Goal: Transaction & Acquisition: Purchase product/service

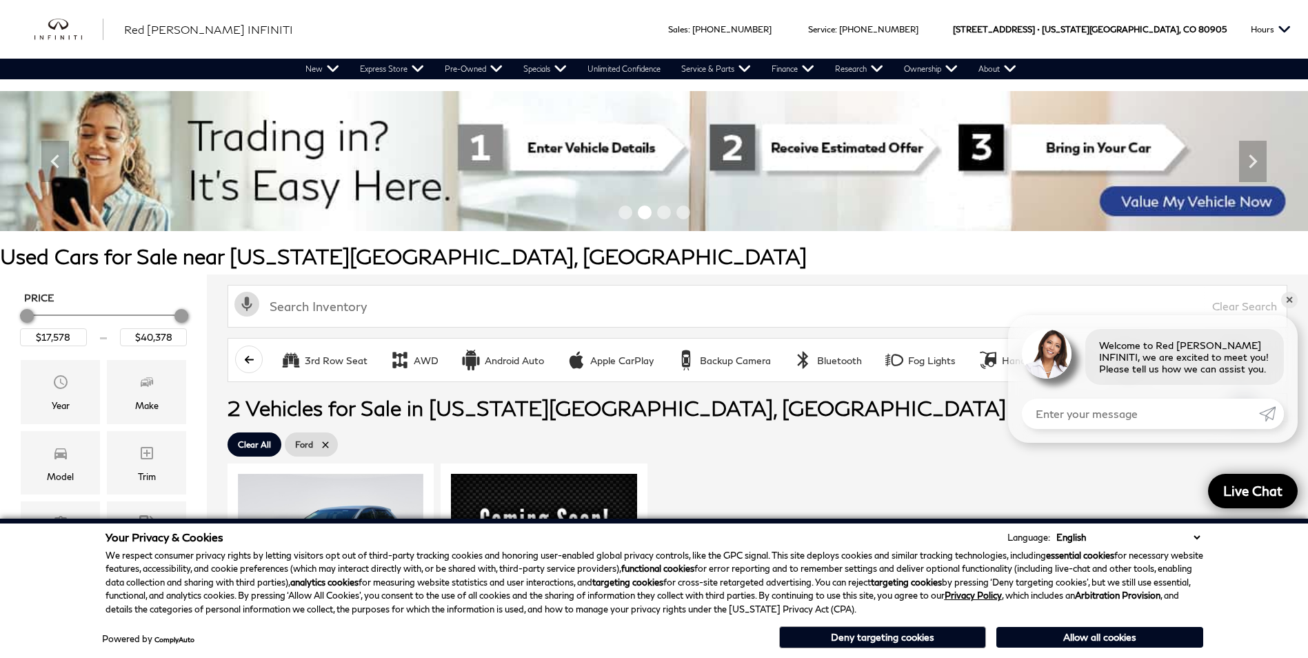
click at [826, 410] on span "2 Vehicles for Sale in Colorado Springs, CO" at bounding box center [729, 408] width 1003 height 28
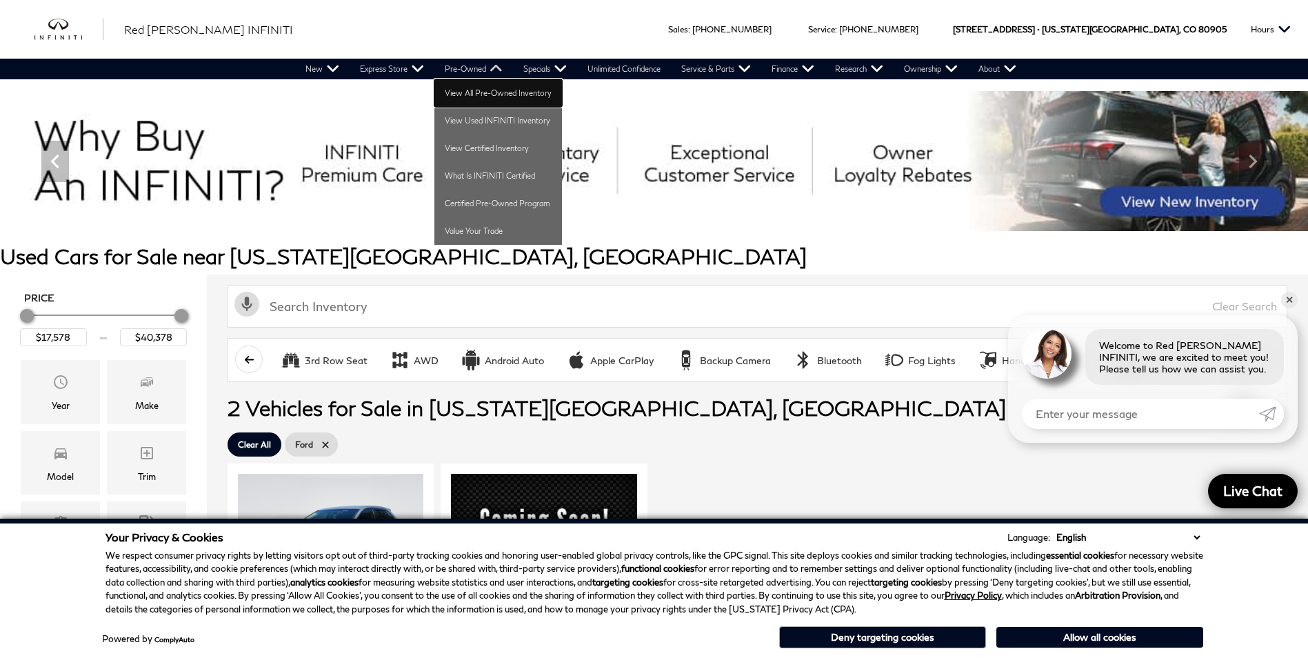
click at [483, 95] on link "View All Pre-Owned Inventory" at bounding box center [499, 93] width 128 height 28
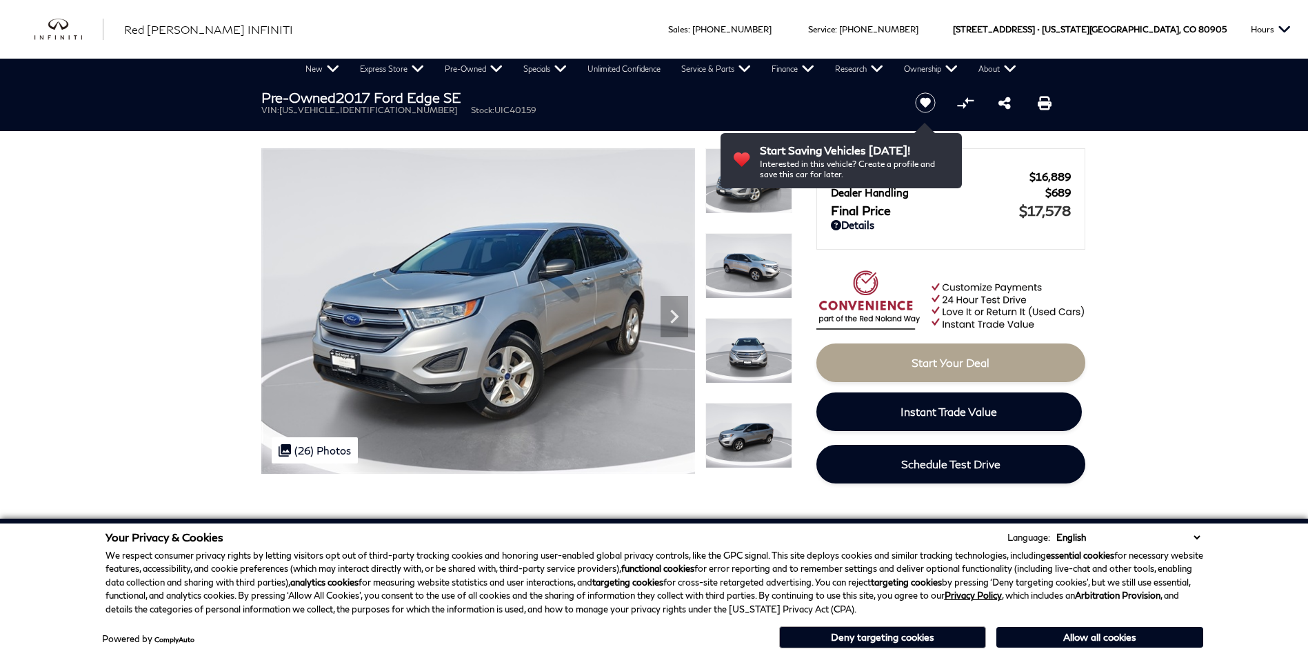
click at [337, 114] on span "[US_VEHICLE_IDENTIFICATION_NUMBER]" at bounding box center [368, 110] width 178 height 10
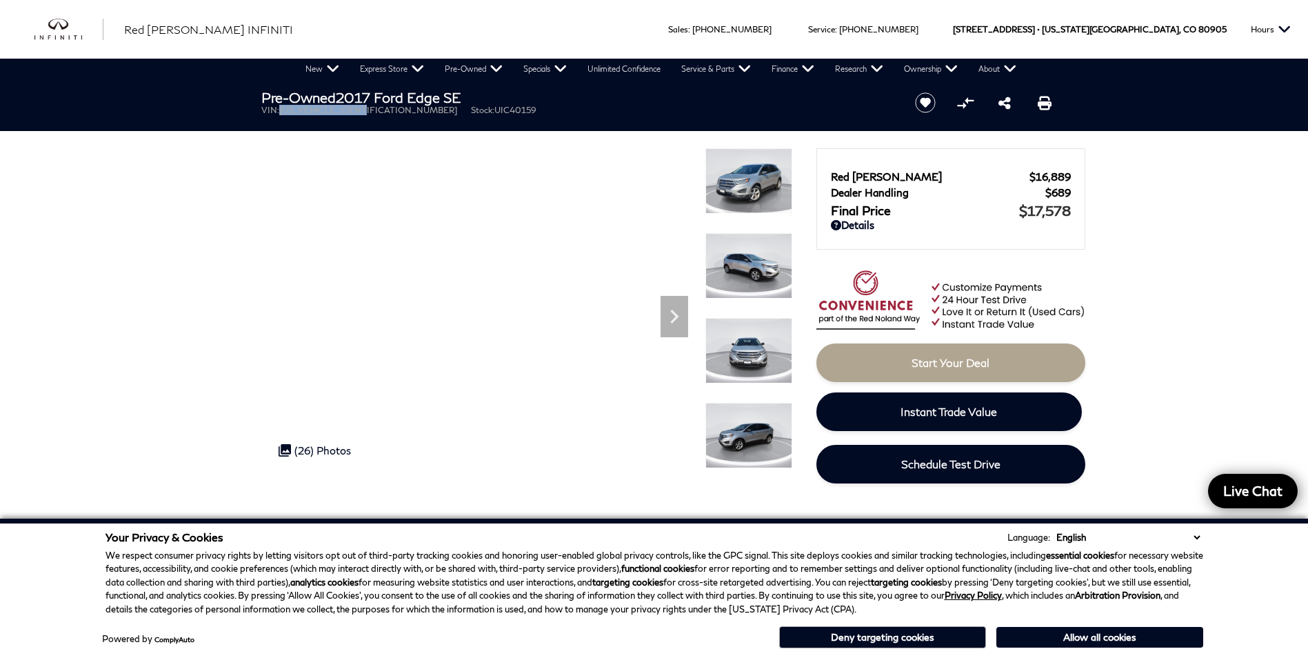
copy span "[US_VEHICLE_IDENTIFICATION_NUMBER]"
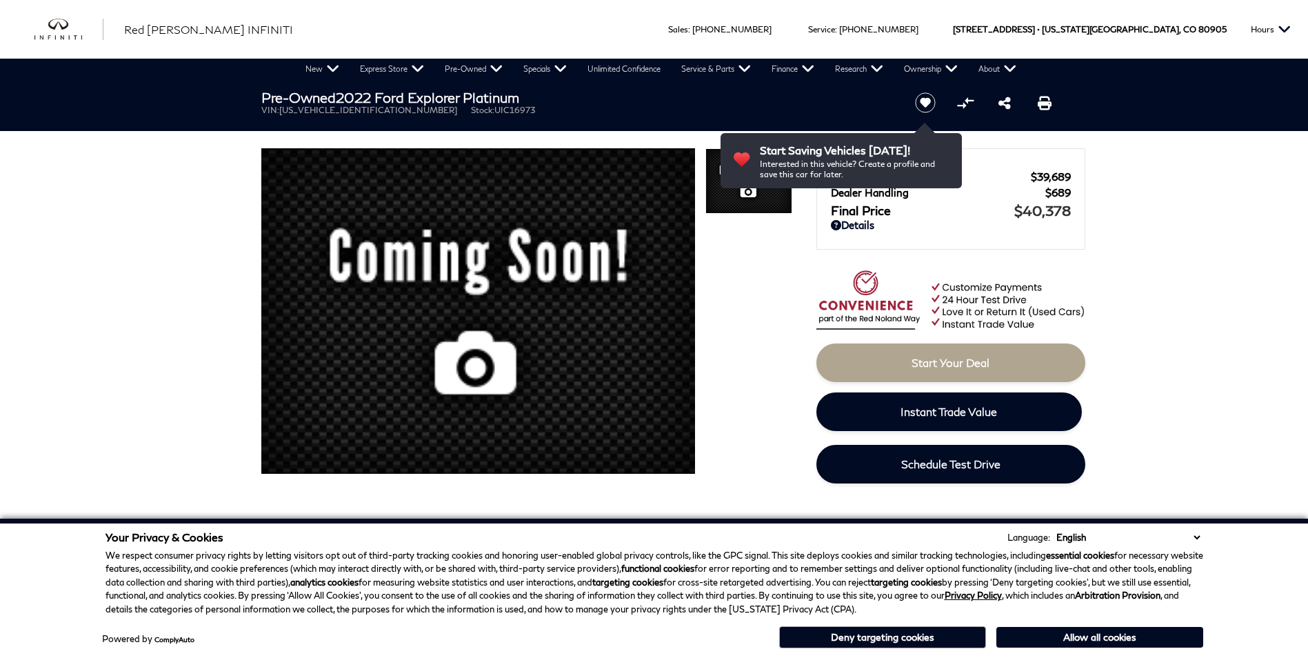
click at [339, 112] on span "[US_VEHICLE_IDENTIFICATION_NUMBER]" at bounding box center [368, 110] width 178 height 10
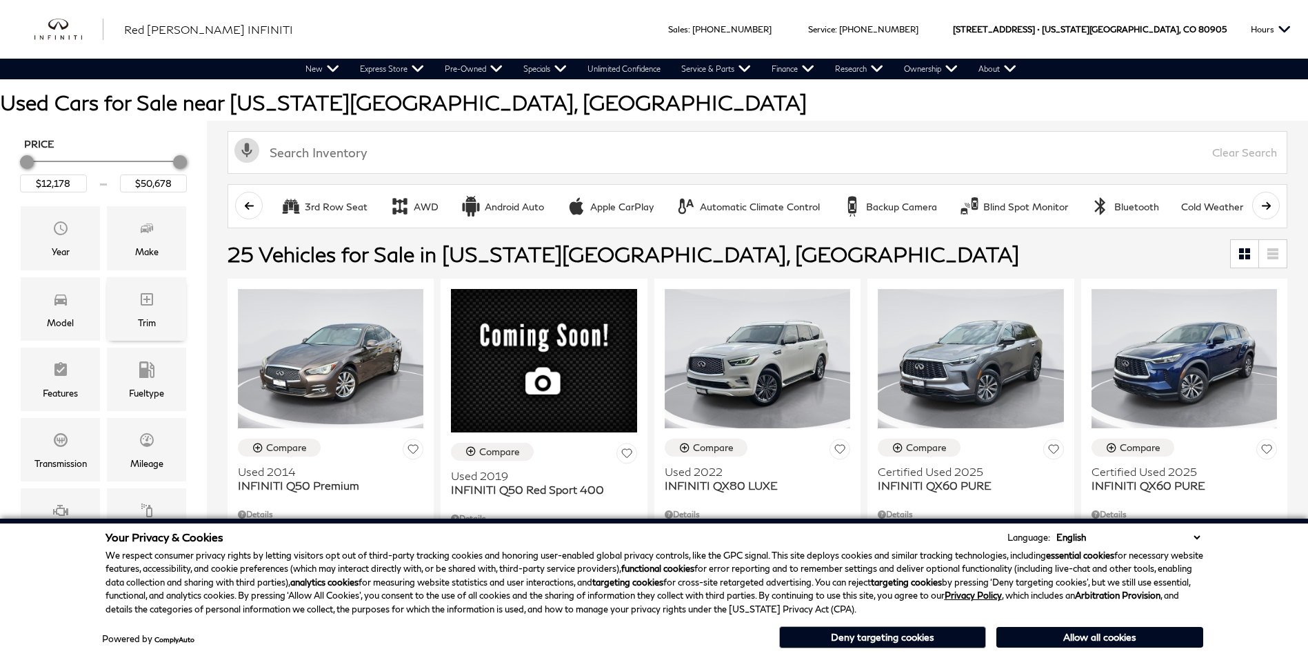
scroll to position [207, 0]
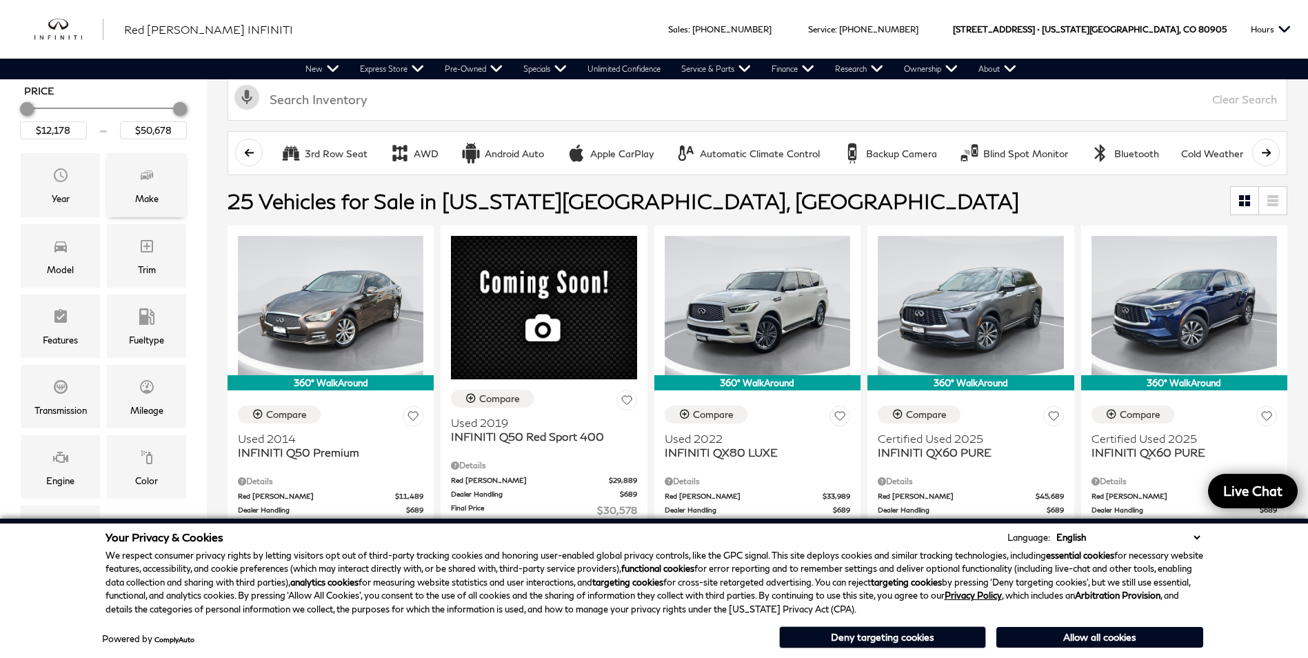
click at [155, 188] on span "Make" at bounding box center [147, 177] width 17 height 28
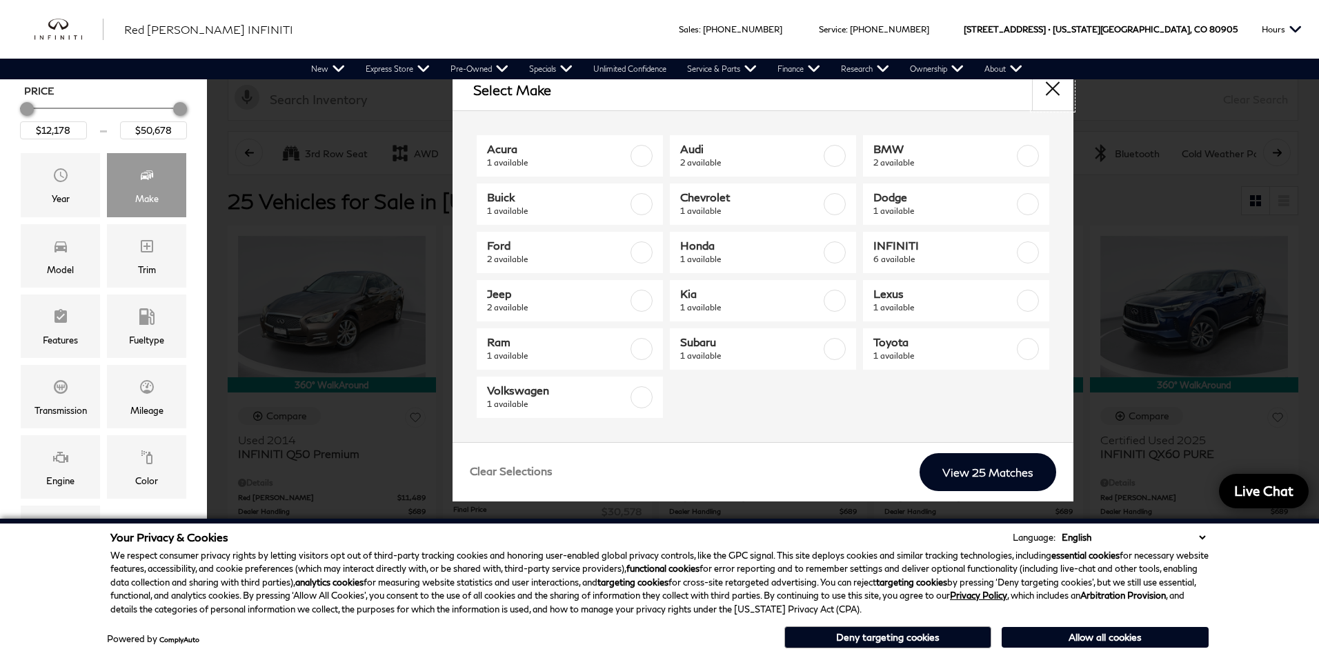
click at [1050, 86] on button "close" at bounding box center [1052, 89] width 41 height 41
